Goal: Task Accomplishment & Management: Manage account settings

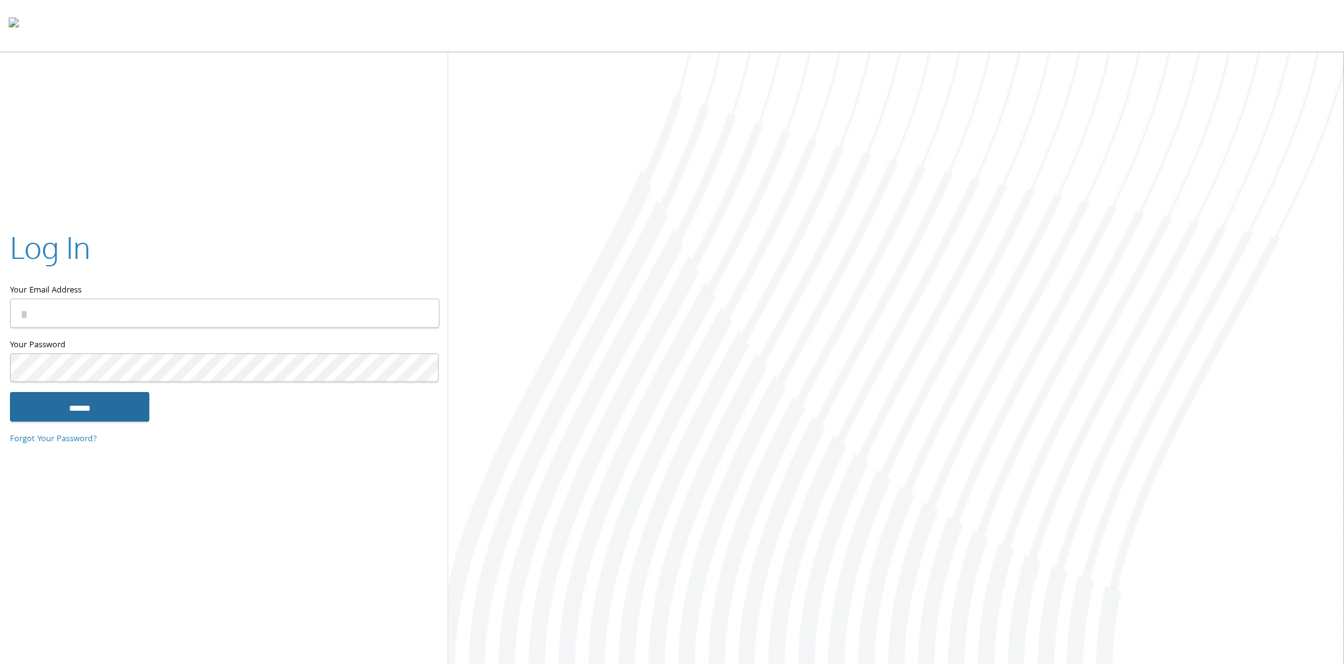
type input "**********"
click at [115, 407] on input "******" at bounding box center [79, 407] width 139 height 30
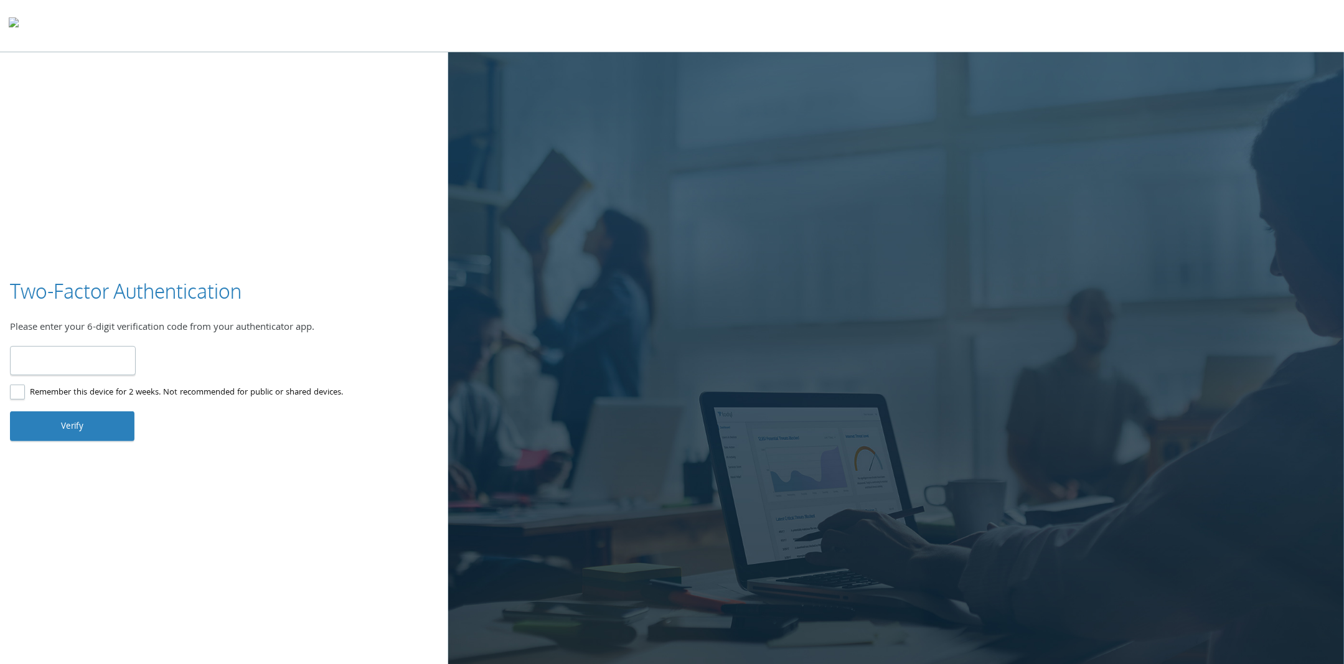
click at [75, 370] on input "number" at bounding box center [73, 360] width 126 height 29
type input "******"
